Goal: Task Accomplishment & Management: Manage account settings

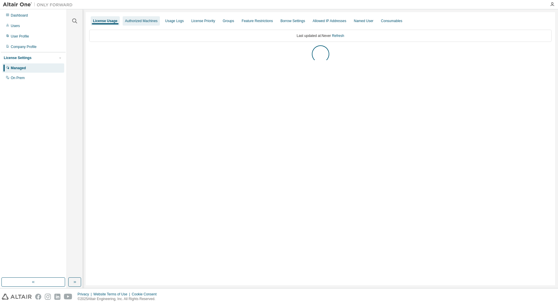
click at [136, 19] on div "Authorized Machines" at bounding box center [141, 21] width 33 height 5
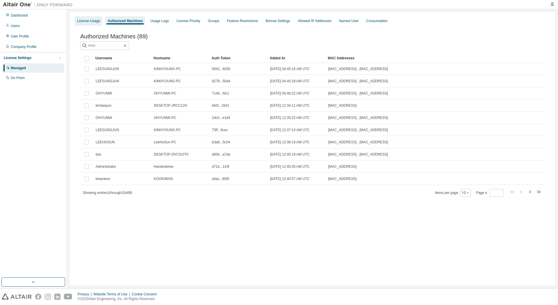
click at [90, 22] on div "License Usage" at bounding box center [88, 21] width 23 height 5
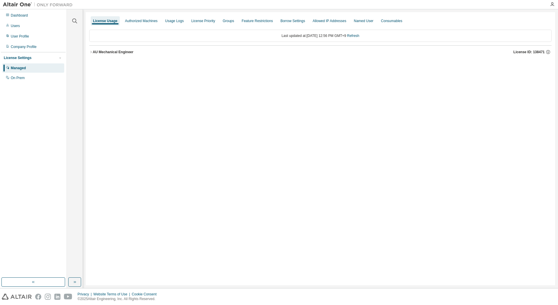
click at [104, 52] on div "AU Mechanical Engineer" at bounding box center [113, 52] width 41 height 5
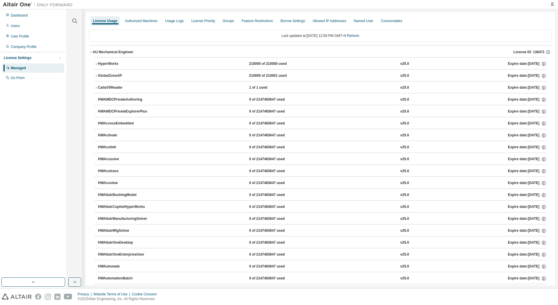
click at [114, 88] on div "CatiaV5Reader" at bounding box center [124, 87] width 52 height 5
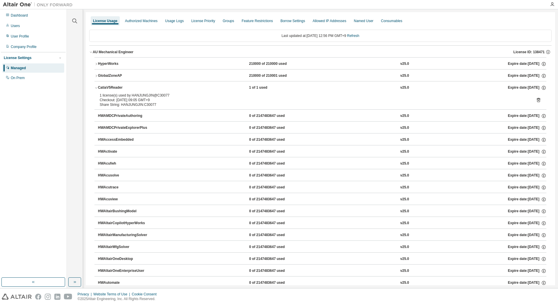
click at [537, 100] on icon at bounding box center [537, 100] width 3 height 4
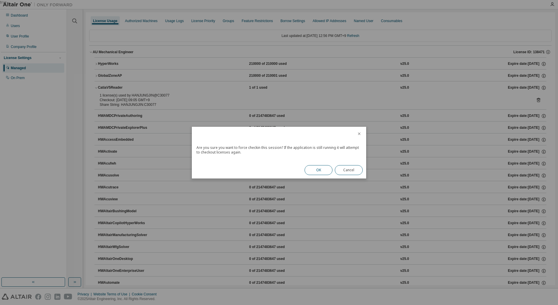
click at [321, 172] on button "OK" at bounding box center [318, 170] width 28 height 10
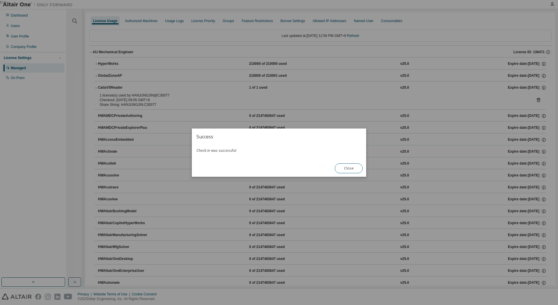
click at [353, 163] on div "Close" at bounding box center [348, 168] width 35 height 17
click at [353, 167] on button "Close" at bounding box center [349, 168] width 28 height 10
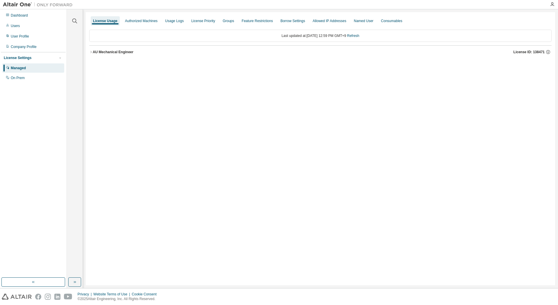
click at [122, 54] on div "AU Mechanical Engineer" at bounding box center [113, 52] width 41 height 5
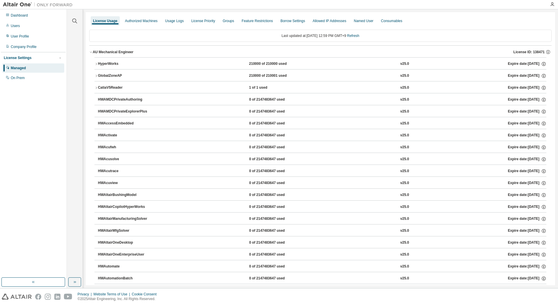
click at [114, 86] on div "CatiaV5Reader" at bounding box center [124, 87] width 52 height 5
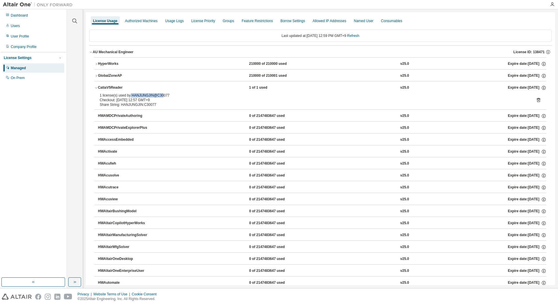
drag, startPoint x: 130, startPoint y: 96, endPoint x: 160, endPoint y: 95, distance: 30.8
click at [160, 95] on div "1 license(s) used by HANJUNGJIN@C30077" at bounding box center [313, 95] width 427 height 5
click at [166, 97] on div "1 license(s) used by HANJUNGJIN@C30077" at bounding box center [313, 95] width 427 height 5
click at [405, 100] on icon at bounding box center [537, 99] width 5 height 5
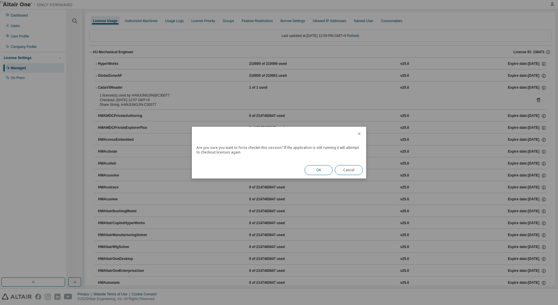
click at [313, 166] on button "OK" at bounding box center [318, 170] width 28 height 10
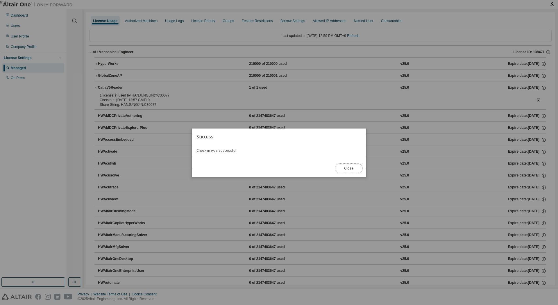
drag, startPoint x: 344, startPoint y: 168, endPoint x: 334, endPoint y: 157, distance: 15.4
click at [344, 168] on button "Close" at bounding box center [349, 168] width 28 height 10
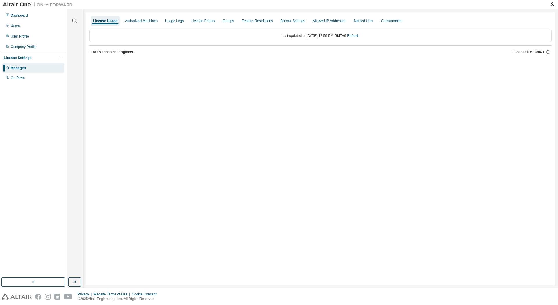
click at [120, 53] on div "AU Mechanical Engineer" at bounding box center [113, 52] width 41 height 5
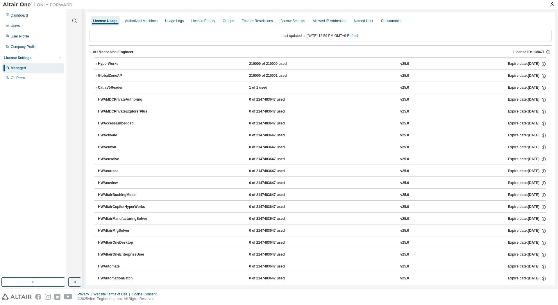
click at [109, 85] on div "CatiaV5Reader" at bounding box center [124, 87] width 52 height 5
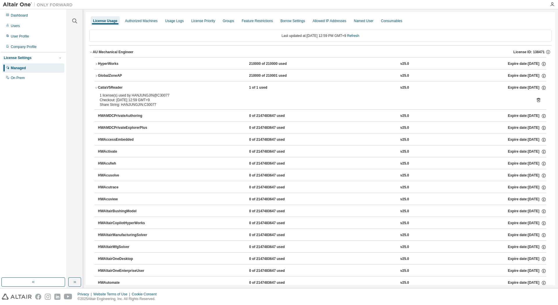
click at [537, 99] on icon at bounding box center [537, 100] width 3 height 4
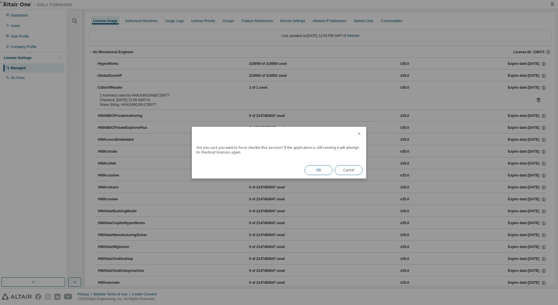
click at [315, 169] on button "OK" at bounding box center [318, 170] width 28 height 10
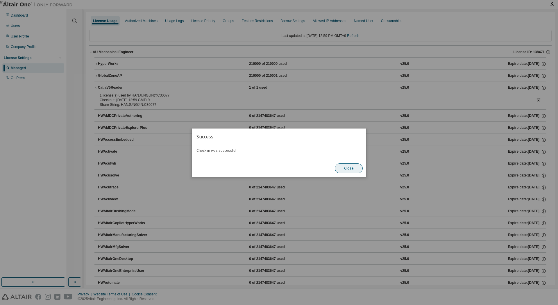
click at [346, 166] on button "Close" at bounding box center [349, 168] width 28 height 10
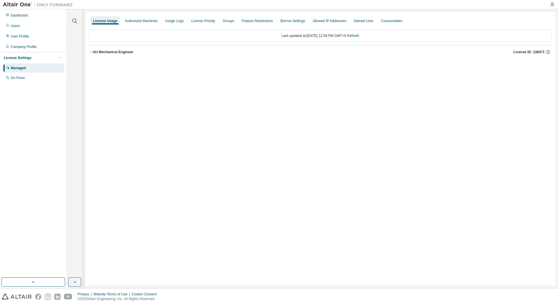
click at [104, 53] on div "AU Mechanical Engineer" at bounding box center [113, 52] width 41 height 5
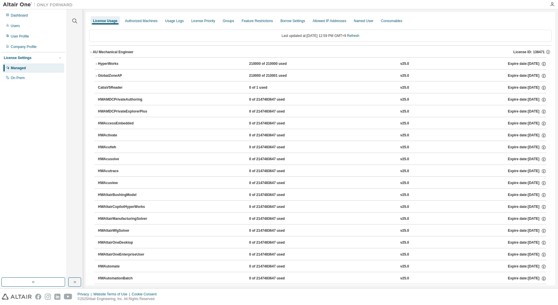
click at [114, 89] on div "CatiaV5Reader" at bounding box center [124, 87] width 52 height 5
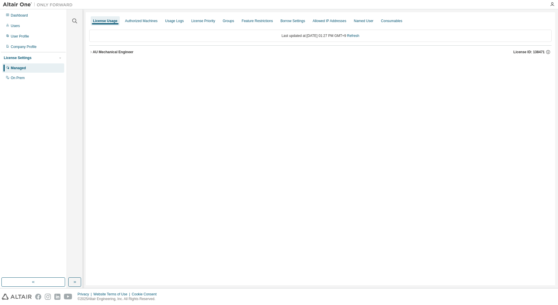
click at [104, 51] on div "AU Mechanical Engineer" at bounding box center [113, 52] width 41 height 5
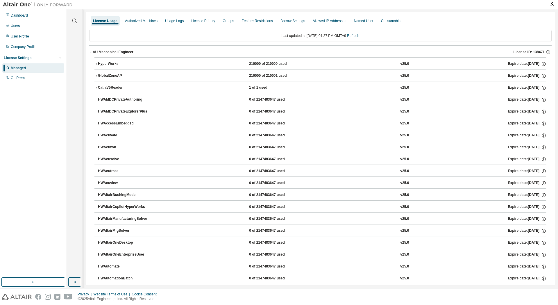
click at [115, 86] on div "CatiaV5Reader" at bounding box center [124, 87] width 52 height 5
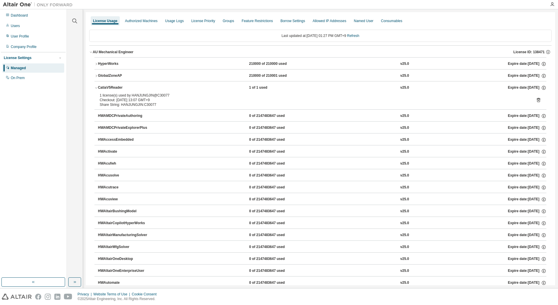
click at [535, 100] on icon at bounding box center [537, 99] width 5 height 5
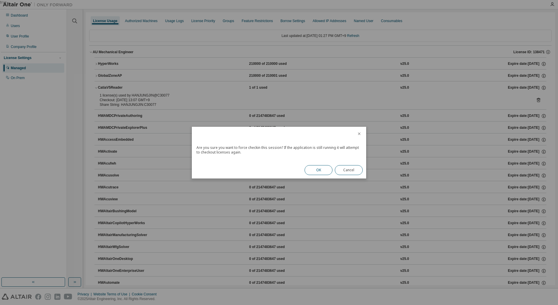
click at [321, 168] on button "OK" at bounding box center [318, 170] width 28 height 10
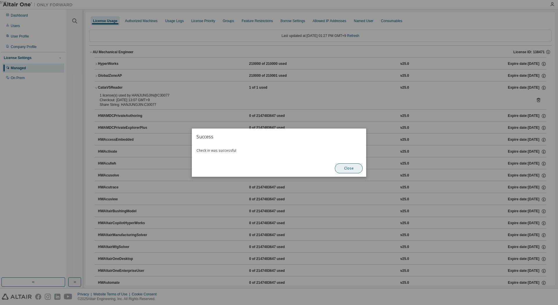
click at [341, 164] on button "Close" at bounding box center [349, 168] width 28 height 10
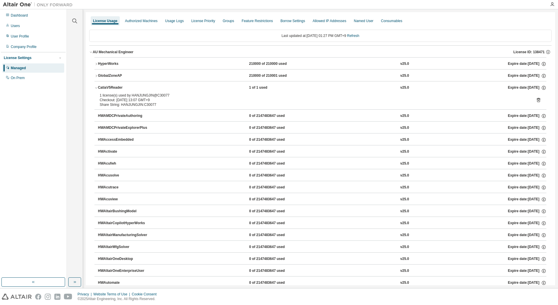
drag, startPoint x: 539, startPoint y: 101, endPoint x: 535, endPoint y: 101, distance: 4.1
click at [539, 101] on div "1 license(s) used by HANJUNGJIN@C30077 Checkout: [DATE] 13:07 GMT+9 Share Strin…" at bounding box center [320, 101] width 452 height 16
click at [535, 101] on icon at bounding box center [537, 99] width 5 height 5
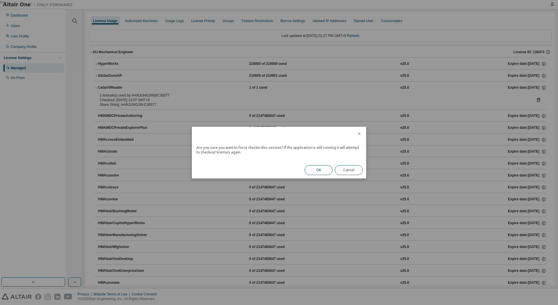
click at [313, 172] on button "OK" at bounding box center [318, 170] width 28 height 10
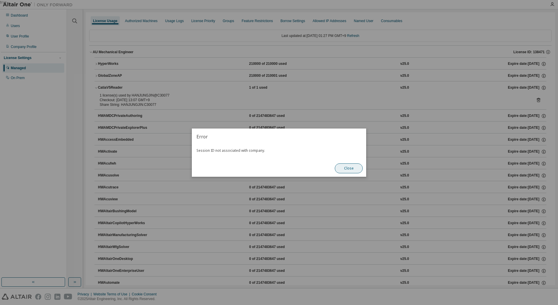
click at [338, 166] on button "Close" at bounding box center [349, 168] width 28 height 10
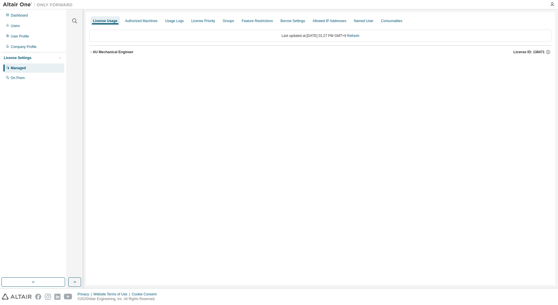
click at [105, 52] on div "AU Mechanical Engineer" at bounding box center [113, 52] width 41 height 5
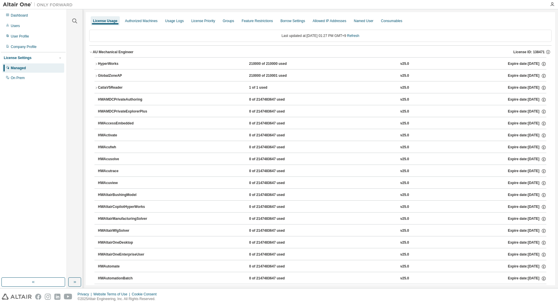
click at [107, 88] on div "CatiaV5Reader" at bounding box center [124, 87] width 52 height 5
